Goal: Understand process/instructions: Learn how to perform a task or action

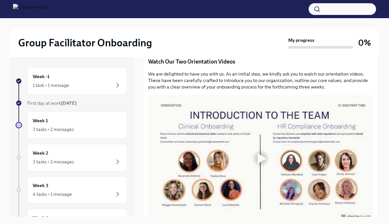
scroll to position [284, 0]
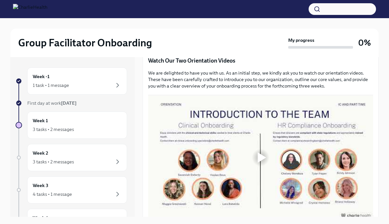
click at [257, 156] on div at bounding box center [261, 157] width 8 height 10
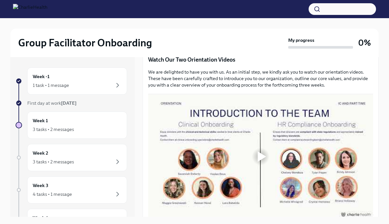
scroll to position [285, 0]
click at [262, 155] on div at bounding box center [261, 157] width 8 height 10
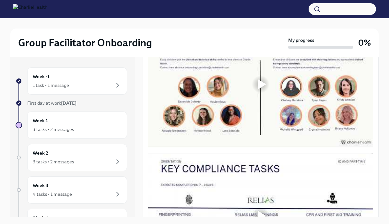
scroll to position [355, 0]
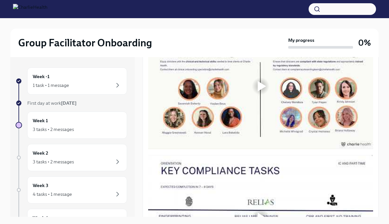
click at [257, 94] on div at bounding box center [260, 86] width 21 height 21
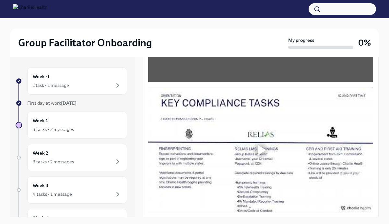
scroll to position [420, 0]
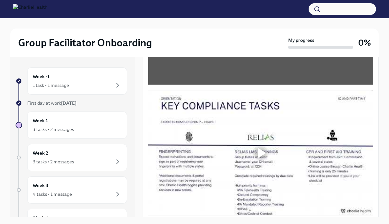
click at [265, 155] on div at bounding box center [261, 153] width 8 height 10
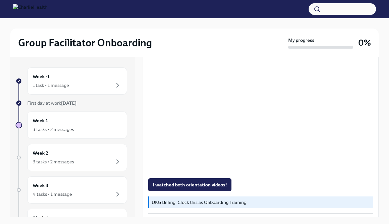
scroll to position [463, 0]
click at [204, 185] on span "I watched both orientation videos!" at bounding box center [189, 184] width 74 height 6
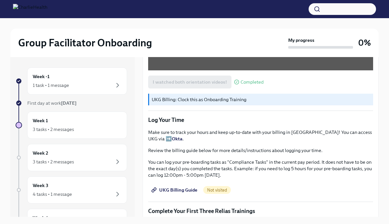
scroll to position [565, 0]
click at [175, 187] on span "UKG Billing Guide" at bounding box center [174, 190] width 45 height 6
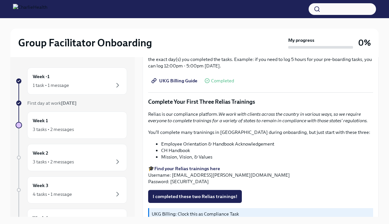
scroll to position [677, 0]
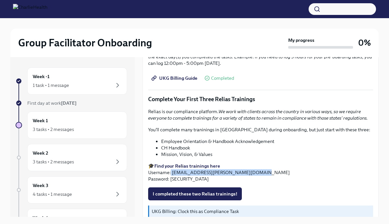
drag, startPoint x: 259, startPoint y: 164, endPoint x: 171, endPoint y: 166, distance: 88.4
click at [171, 166] on p "🎓 Find your Relias trainings here Username: [EMAIL_ADDRESS][PERSON_NAME][DOMAIN…" at bounding box center [260, 172] width 225 height 19
copy p "[EMAIL_ADDRESS][PERSON_NAME][DOMAIN_NAME]"
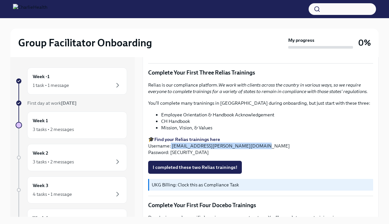
scroll to position [704, 0]
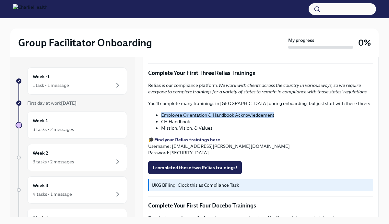
drag, startPoint x: 285, startPoint y: 110, endPoint x: 161, endPoint y: 108, distance: 124.7
click at [161, 112] on ul "Employee Orientation & Handbook Acknowledgement CH Handbook Mission, Vision, & …" at bounding box center [260, 121] width 225 height 19
copy li "Employee Orientation & Handbook Acknowledgement"
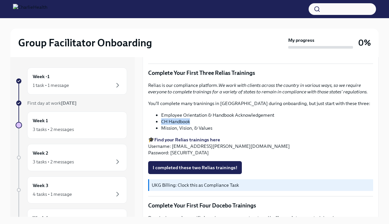
drag, startPoint x: 194, startPoint y: 116, endPoint x: 161, endPoint y: 115, distance: 33.0
click at [161, 115] on ul "Employee Orientation & Handbook Acknowledgement CH Handbook Mission, Vision, & …" at bounding box center [260, 121] width 225 height 19
copy li "CH Handbook"
